Goal: Task Accomplishment & Management: Manage account settings

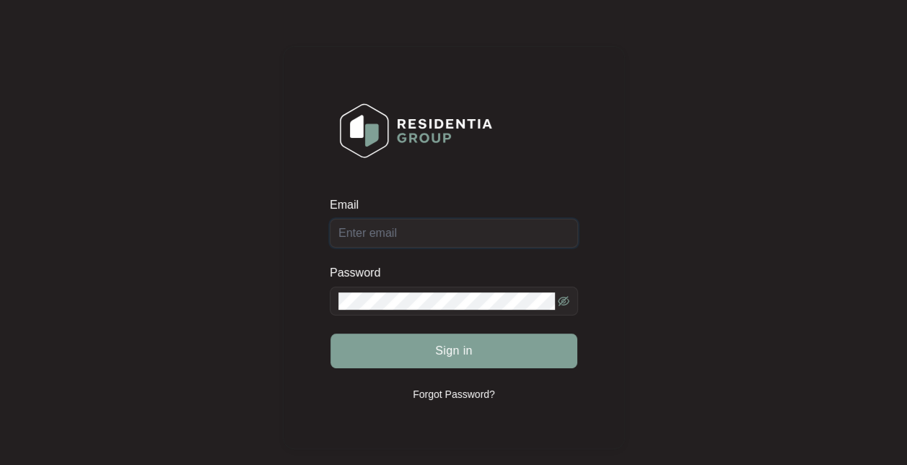
click at [442, 234] on input "Email" at bounding box center [454, 233] width 248 height 29
click at [543, 297] on keeper-lock "Open Keeper Popup" at bounding box center [543, 301] width 17 height 17
click at [564, 229] on keeper-lock "Open Keeper Popup" at bounding box center [560, 232] width 17 height 17
click at [498, 232] on input "[EMAIL_ADDRESS][DOMAIN_NAME]" at bounding box center [454, 233] width 248 height 29
type input "s"
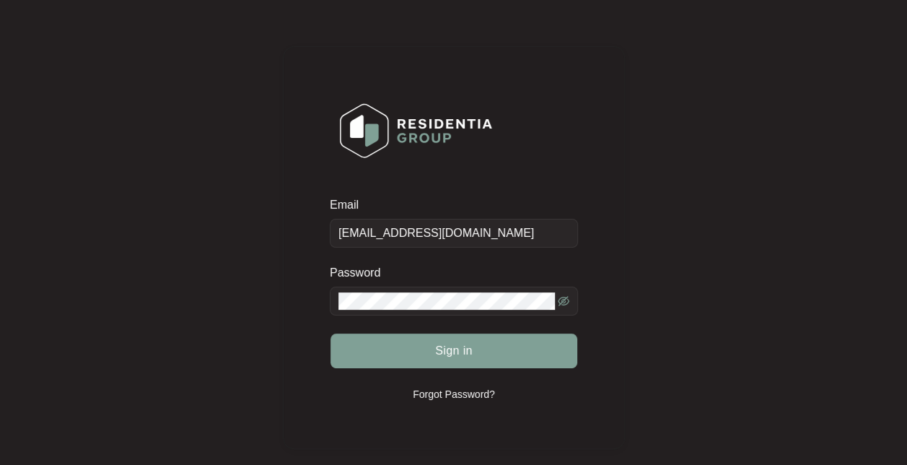
click at [564, 229] on keeper-lock "Open Keeper Popup" at bounding box center [560, 232] width 17 height 17
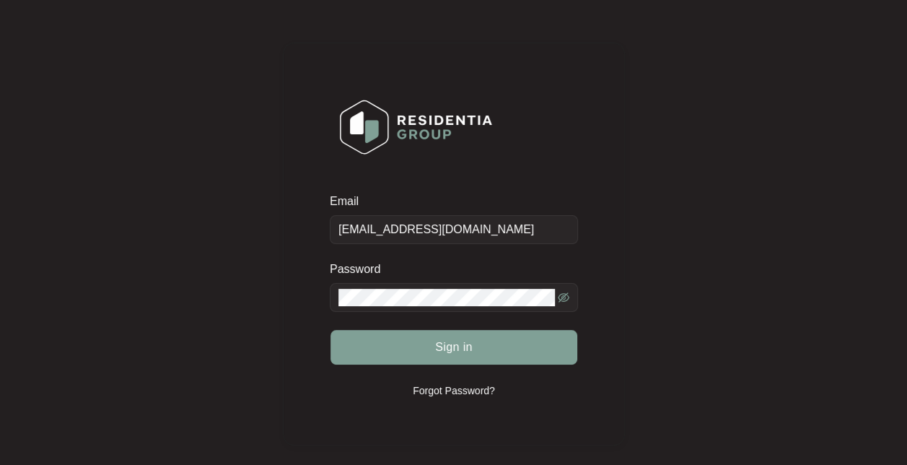
scroll to position [30, 0]
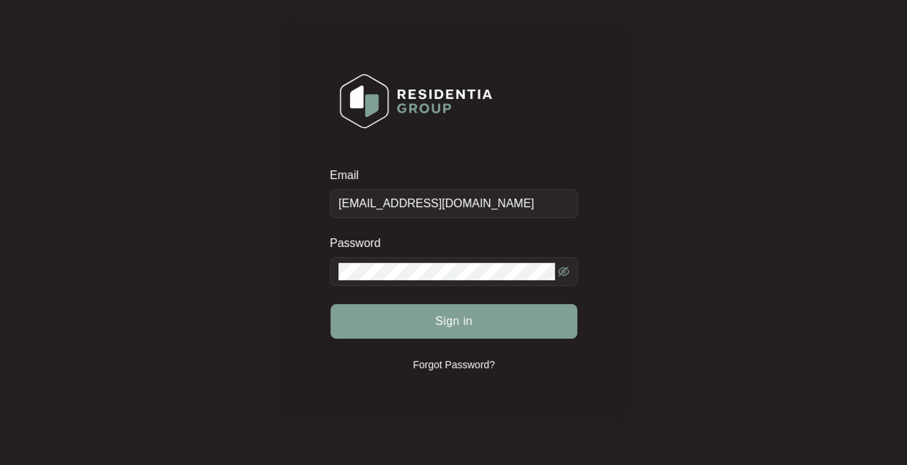
drag, startPoint x: 443, startPoint y: 303, endPoint x: 167, endPoint y: 37, distance: 383.2
click at [167, 37] on keeper-draggable-element at bounding box center [171, 231] width 251 height 416
click at [566, 202] on keeper-lock "Open Keeper Popup" at bounding box center [560, 203] width 17 height 17
type input "[EMAIL_ADDRESS][DOMAIN_NAME]"
click at [460, 320] on span "Sign in" at bounding box center [454, 320] width 38 height 17
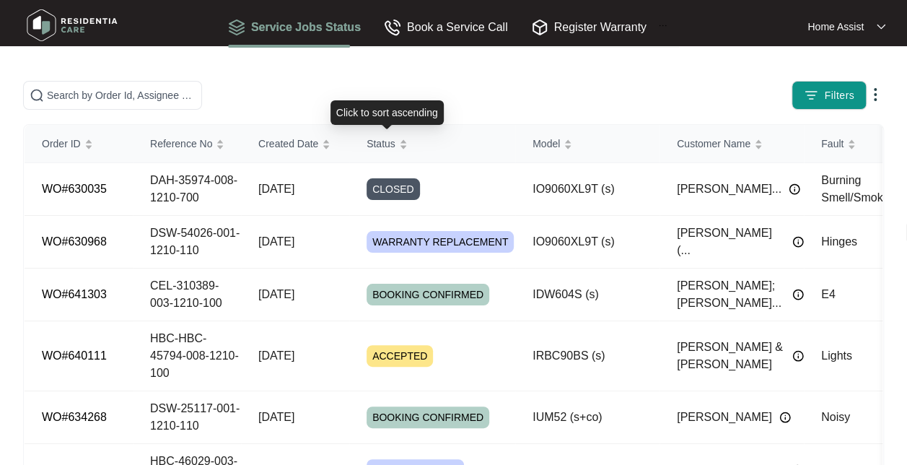
click at [408, 154] on div "Status" at bounding box center [387, 143] width 41 height 20
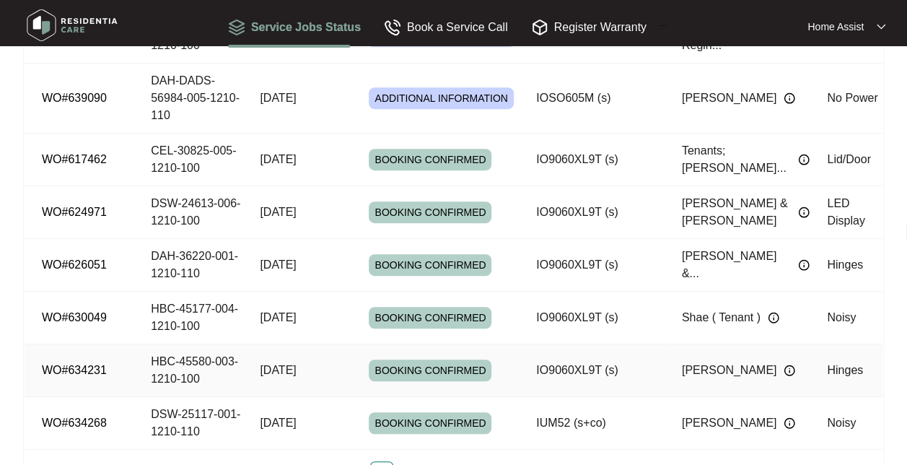
scroll to position [310, 0]
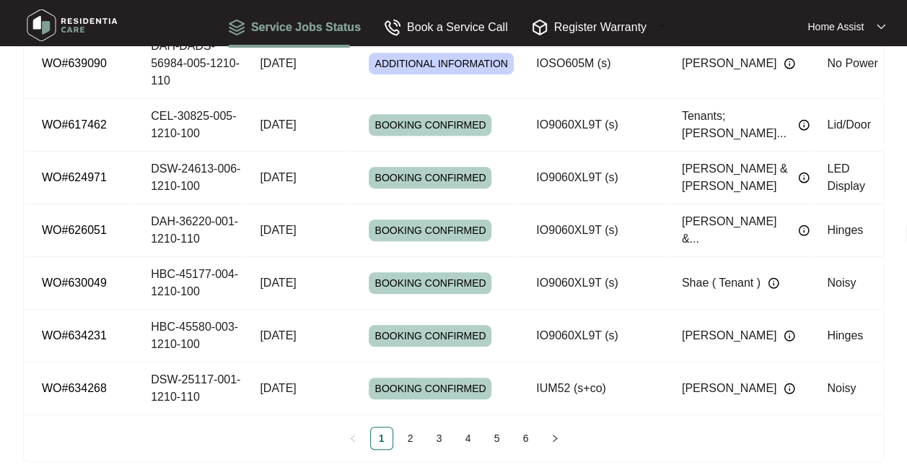
click at [413, 427] on link "2" at bounding box center [411, 438] width 22 height 22
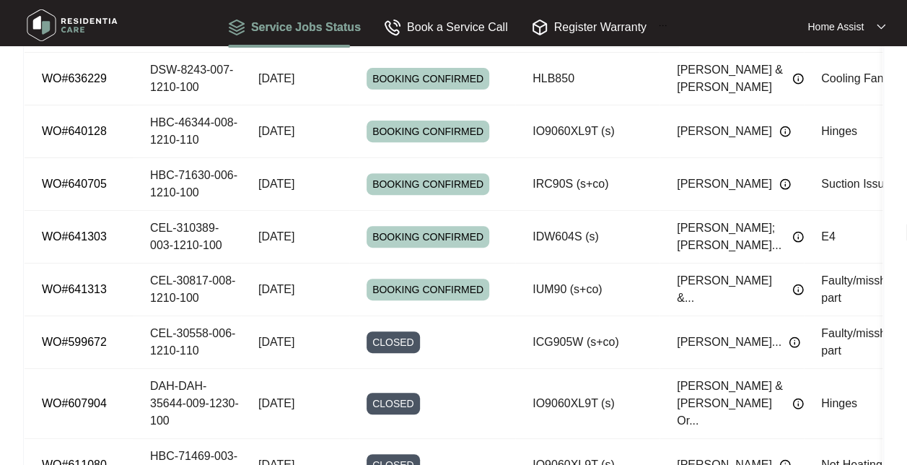
scroll to position [320, 0]
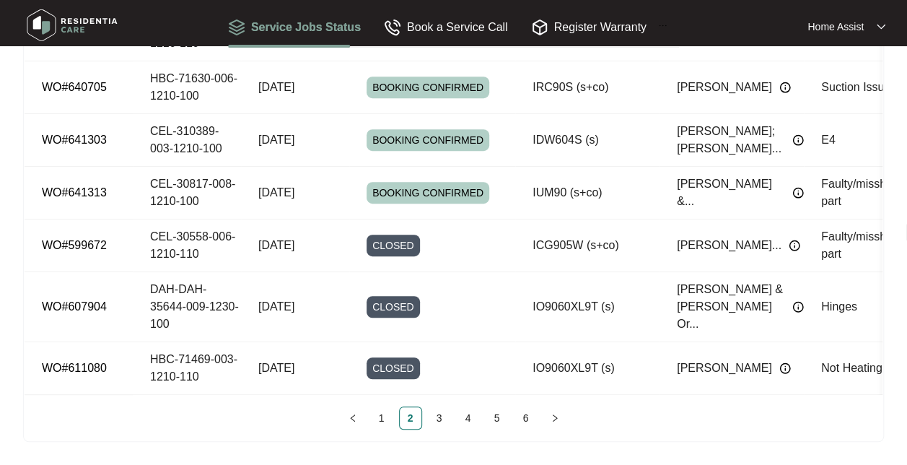
click at [383, 417] on link "1" at bounding box center [382, 418] width 22 height 22
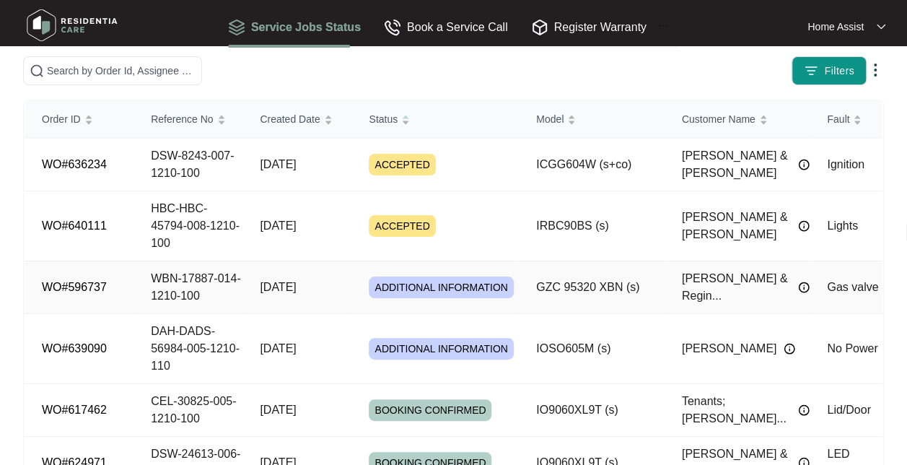
scroll to position [0, 0]
